Goal: Information Seeking & Learning: Learn about a topic

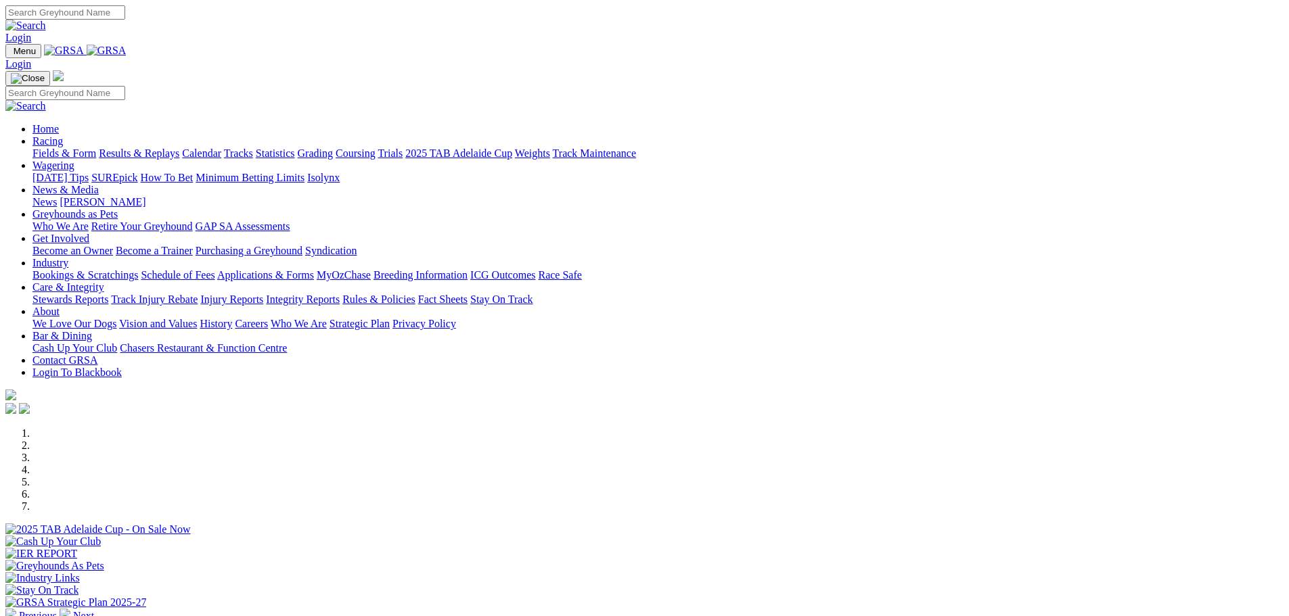
click at [179, 147] on link "Results & Replays" at bounding box center [139, 153] width 81 height 12
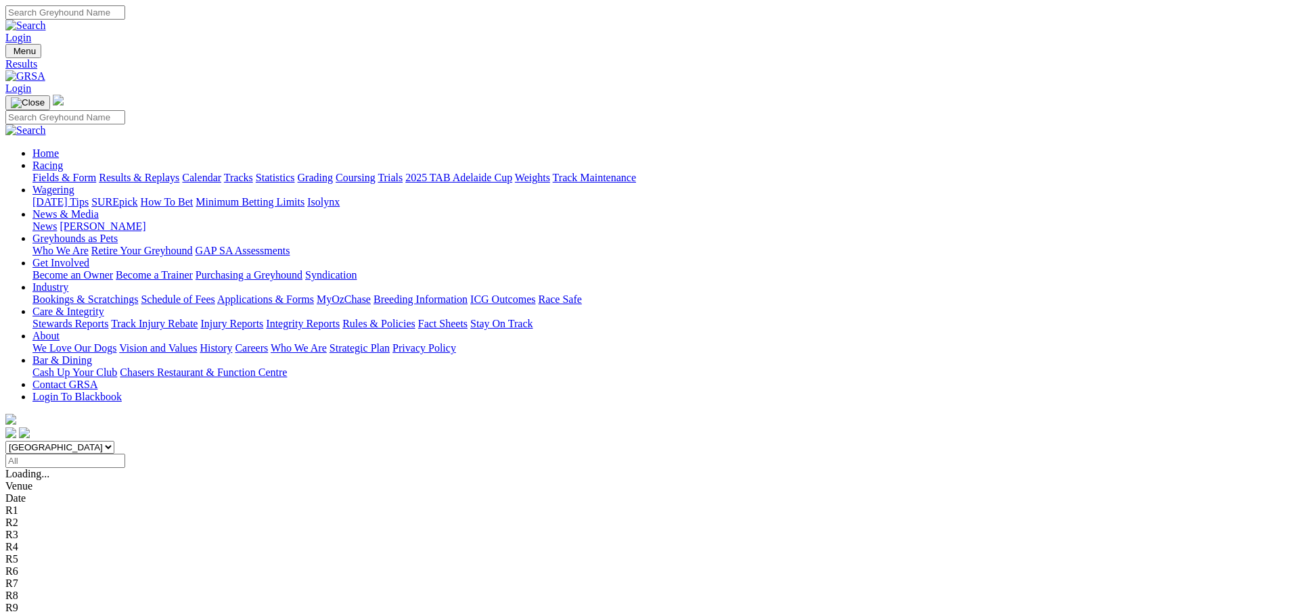
click at [414, 493] on div "R2 1 8 2 5" at bounding box center [644, 499] width 1278 height 12
click at [18, 505] on span "R3" at bounding box center [11, 511] width 13 height 12
click at [18, 517] on span "R4" at bounding box center [11, 523] width 13 height 12
click at [18, 529] on span "R5" at bounding box center [11, 535] width 13 height 12
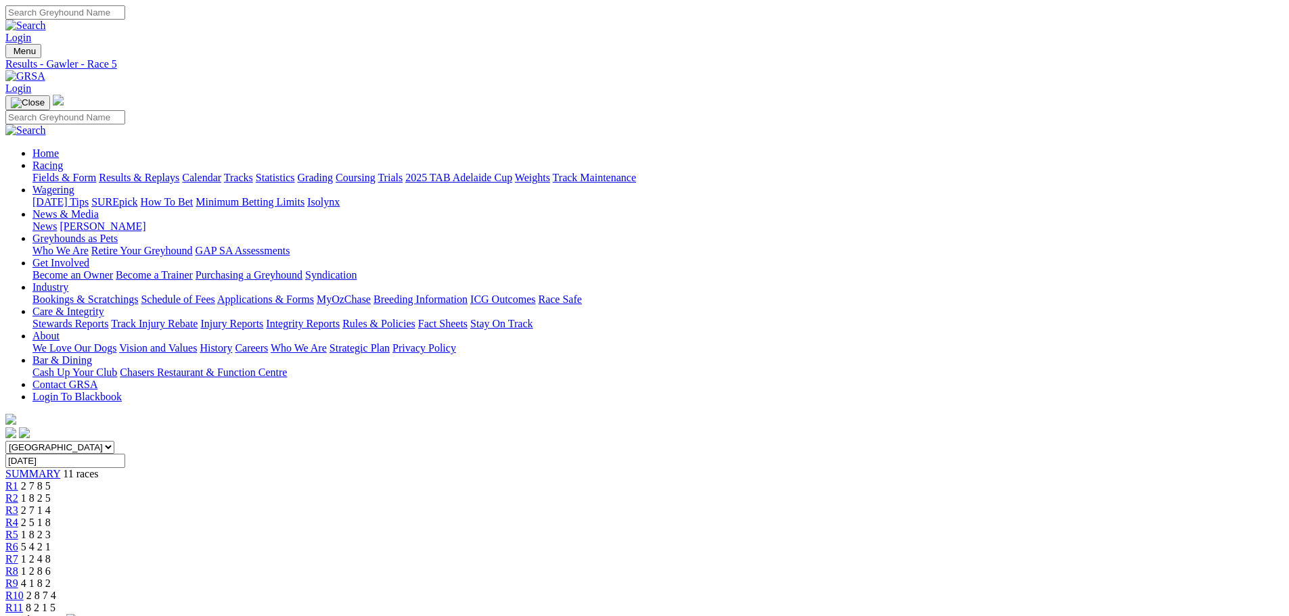
click at [18, 541] on span "R6" at bounding box center [11, 547] width 13 height 12
click at [18, 553] on span "R7" at bounding box center [11, 559] width 13 height 12
click at [18, 566] on link "R8" at bounding box center [11, 572] width 13 height 12
click at [51, 578] on span "4 1 8 2" at bounding box center [36, 584] width 30 height 12
click at [56, 590] on span "2 8 7 4" at bounding box center [41, 596] width 30 height 12
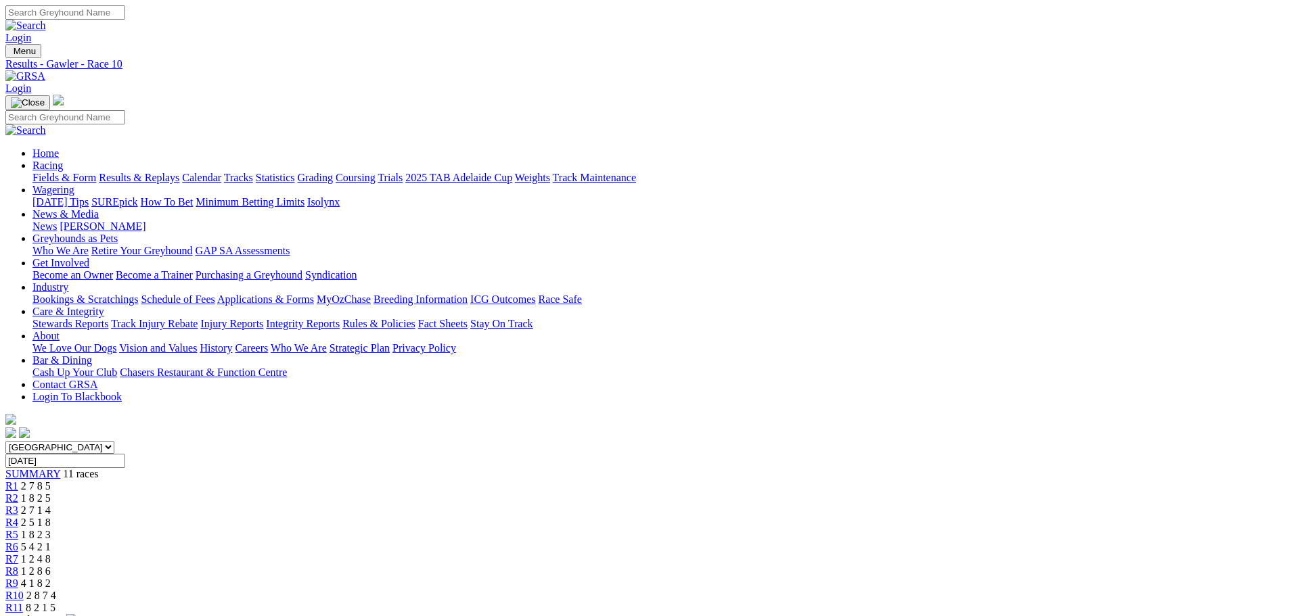
click at [1028, 602] on div "R11 8 2 1 5" at bounding box center [644, 608] width 1278 height 12
click at [51, 566] on span "1 2 8 6" at bounding box center [36, 572] width 30 height 12
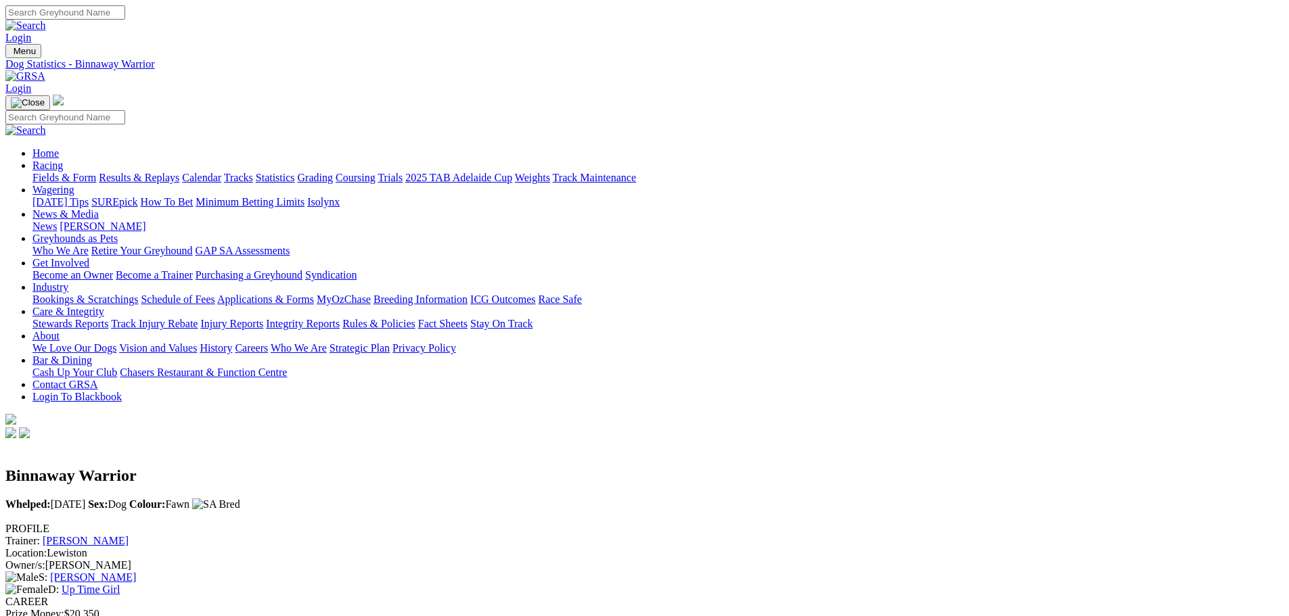
click at [96, 172] on link "Fields & Form" at bounding box center [64, 178] width 64 height 12
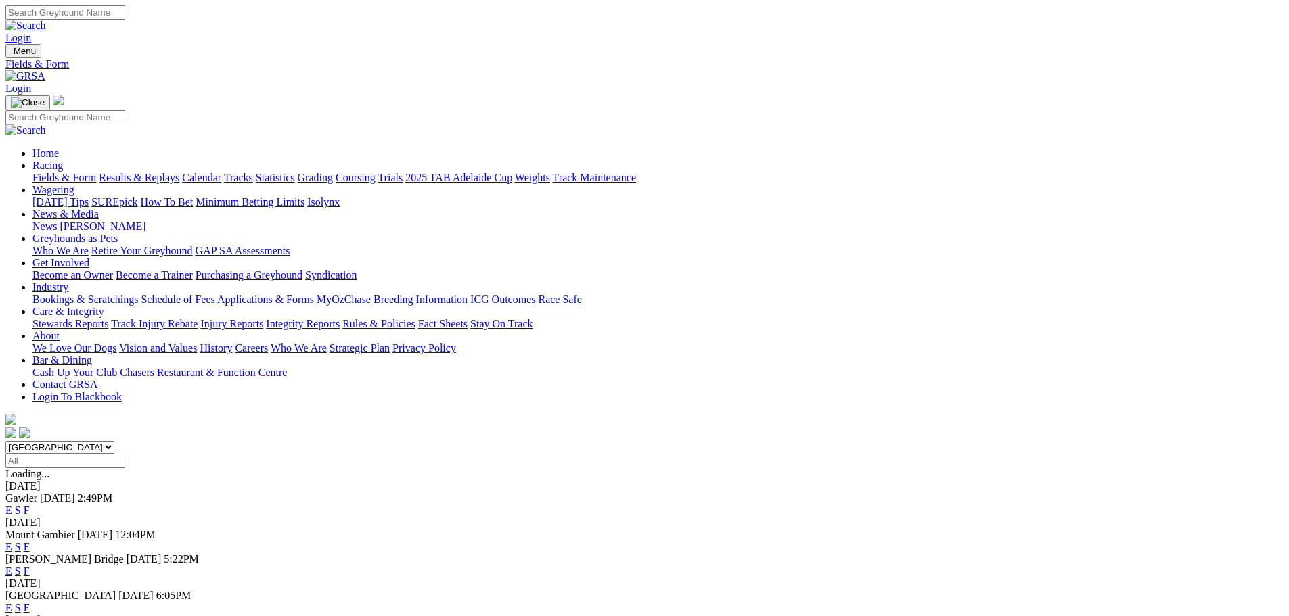
click at [30, 566] on link "F" at bounding box center [27, 572] width 6 height 12
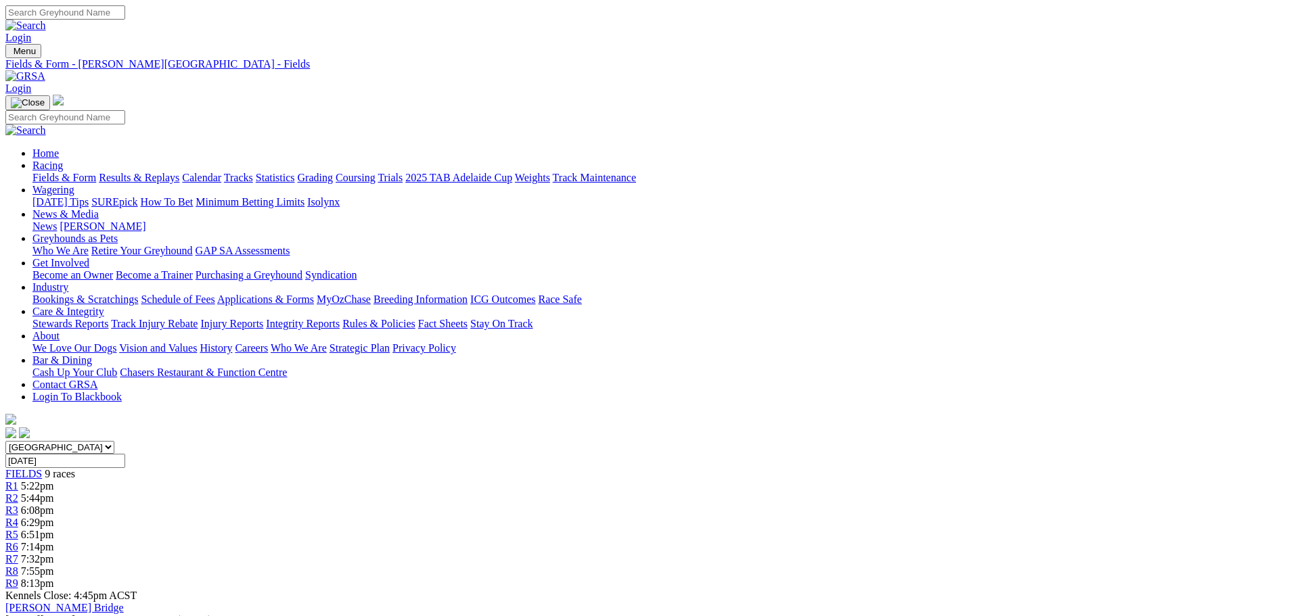
click at [96, 172] on link "Fields & Form" at bounding box center [64, 178] width 64 height 12
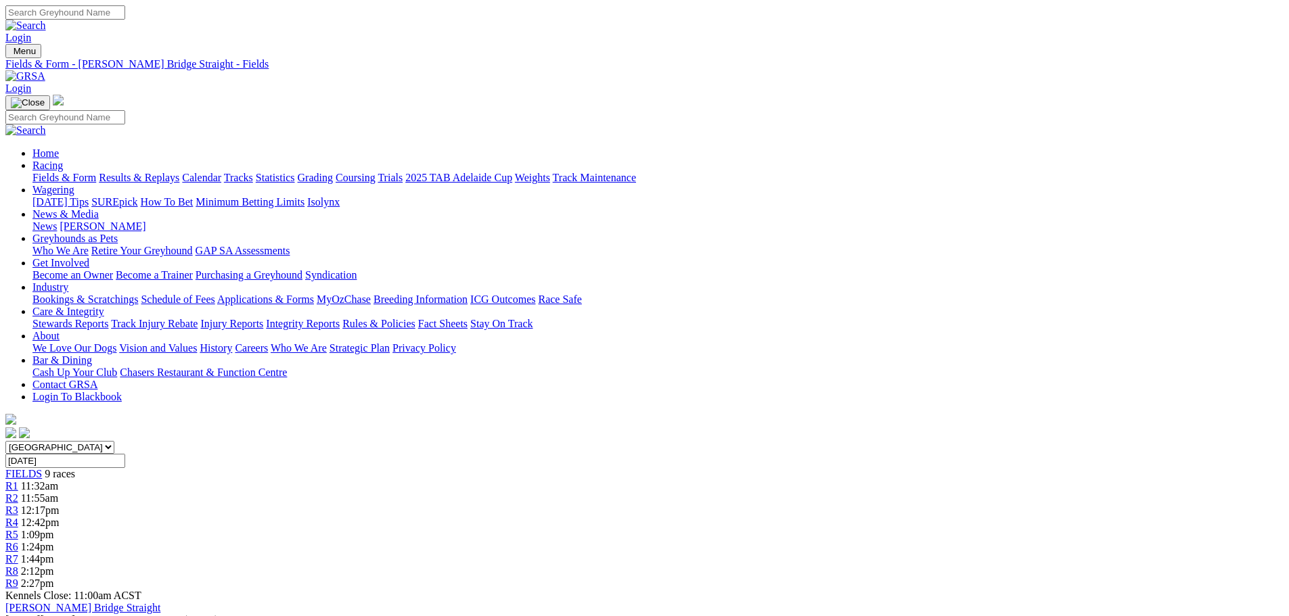
click at [96, 172] on link "Fields & Form" at bounding box center [64, 178] width 64 height 12
